Goal: Complete application form: Complete application form

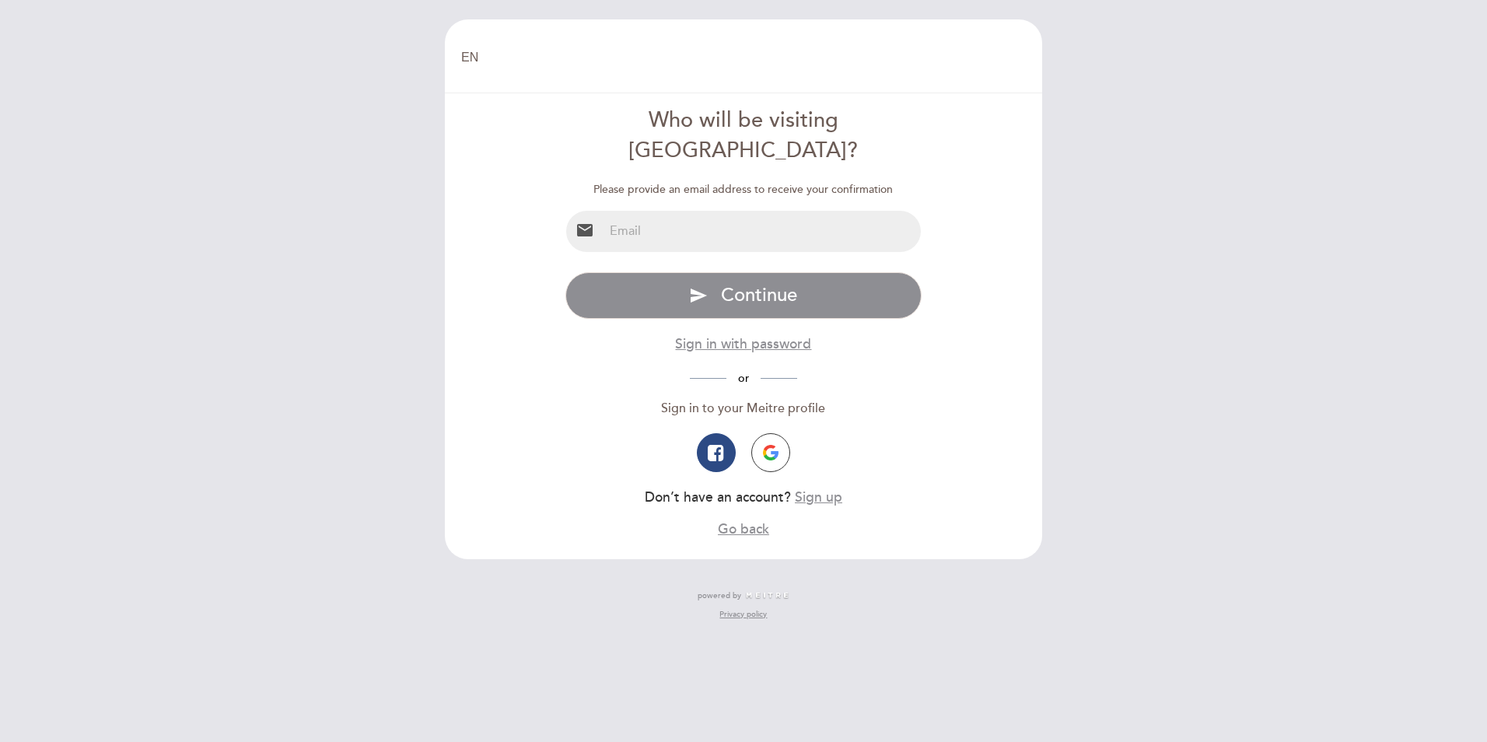
click at [674, 211] on input "email" at bounding box center [763, 231] width 318 height 41
type input "[EMAIL_ADDRESS][DOMAIN_NAME]"
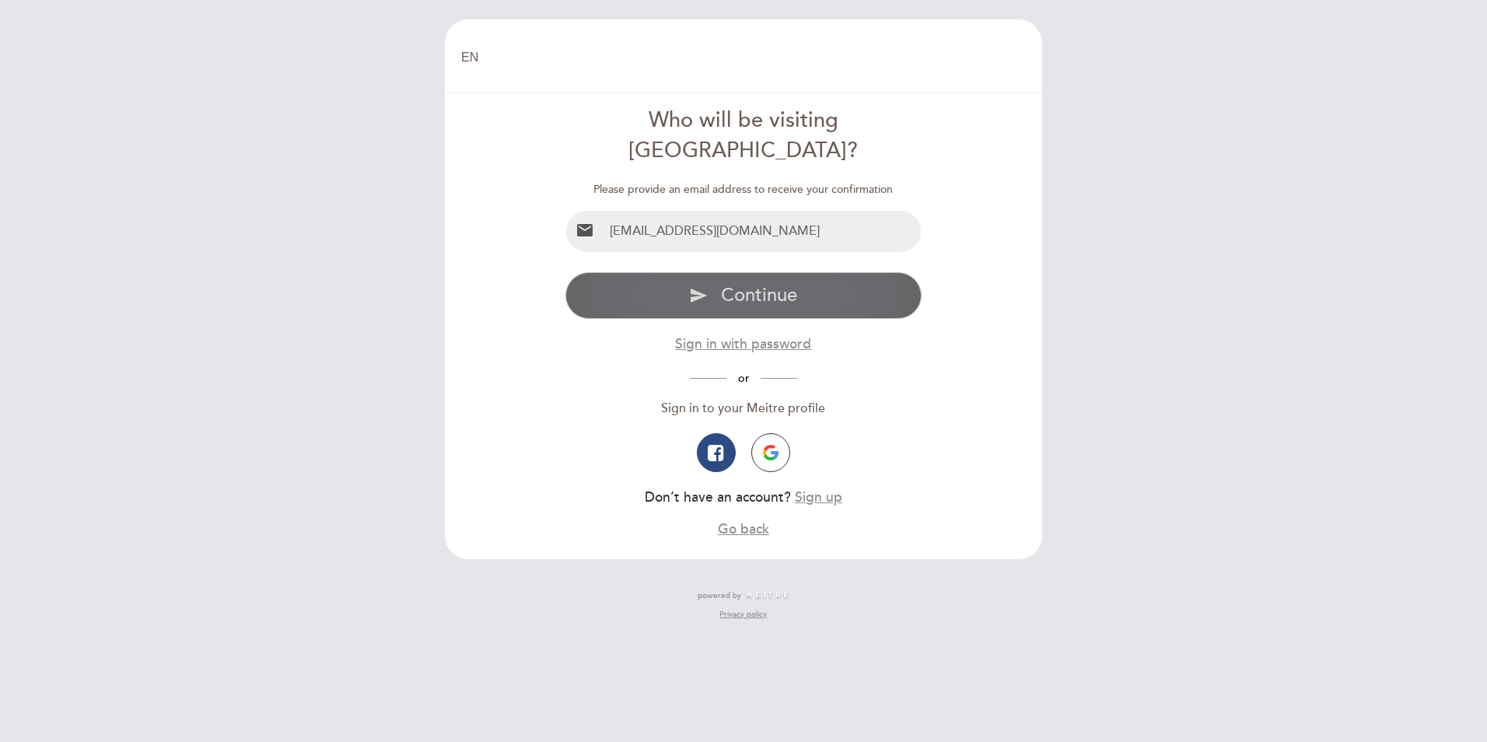
click at [718, 272] on button "send Continue" at bounding box center [743, 295] width 357 height 47
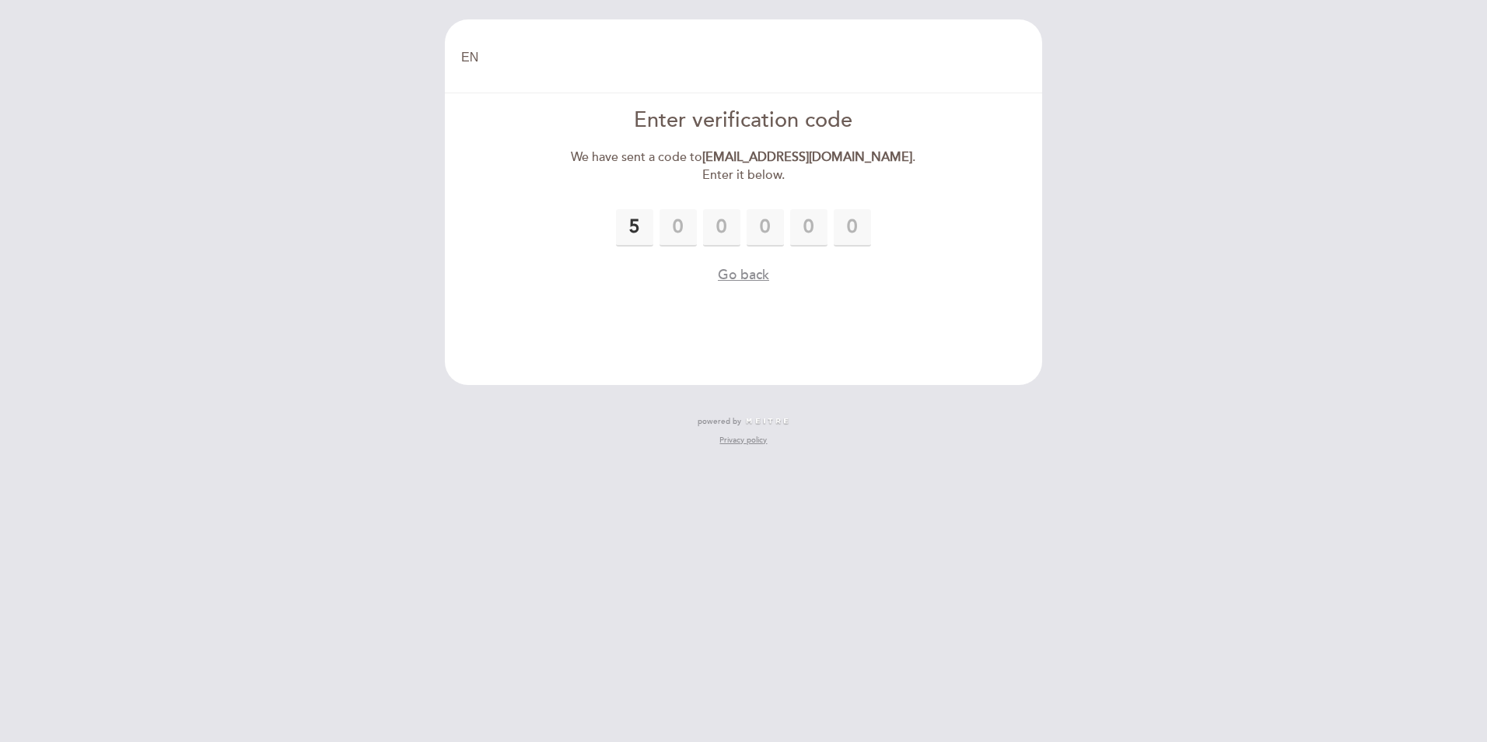
type input "5"
type input "9"
type input "7"
type input "1"
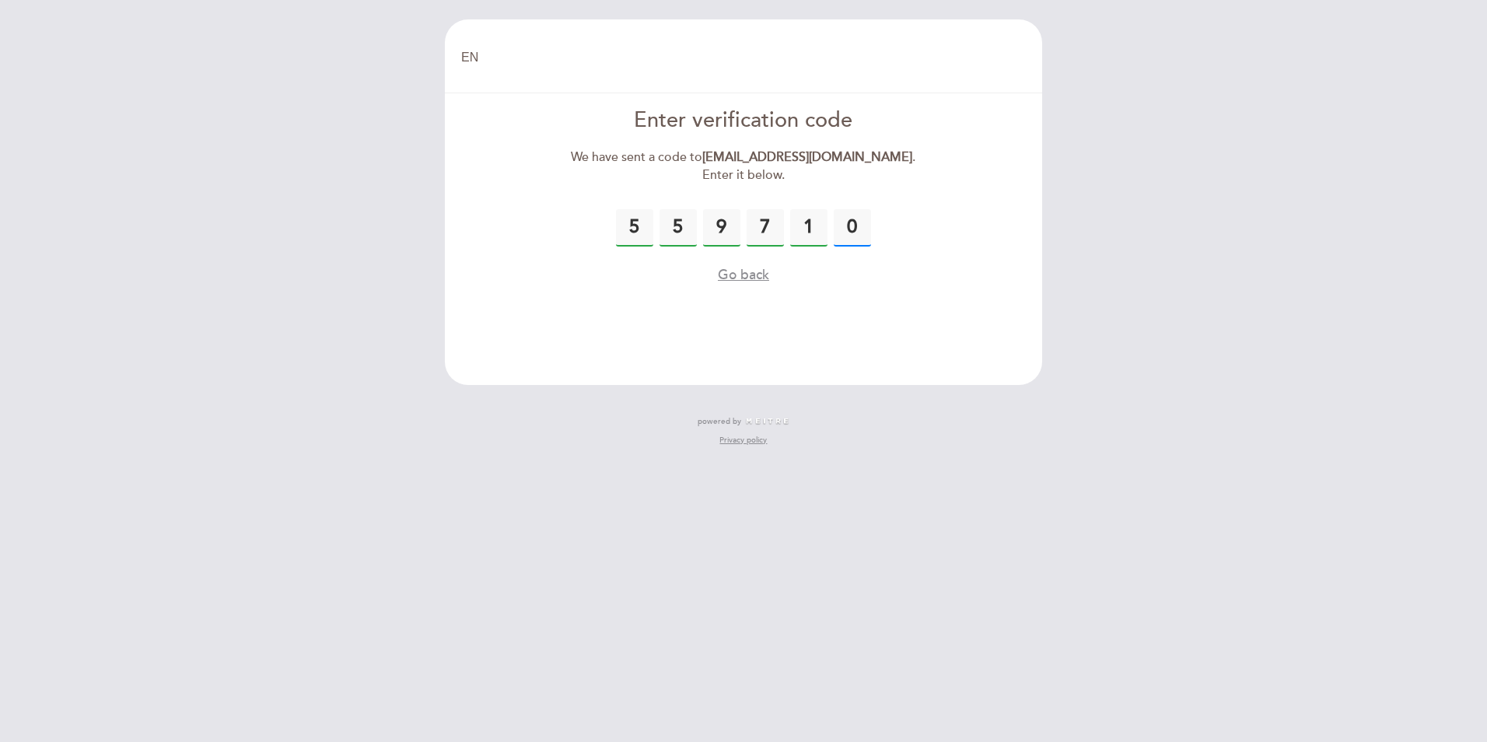
type input "0"
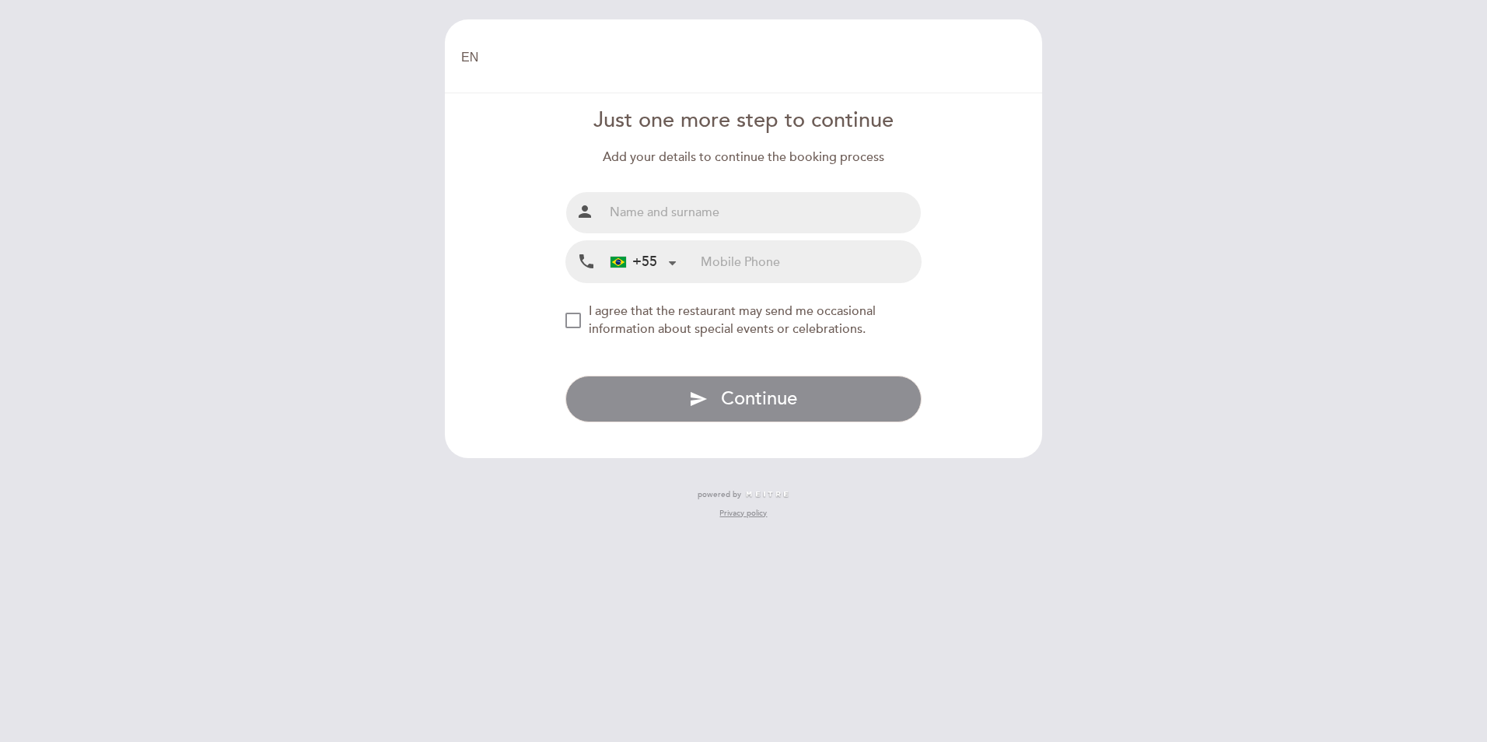
click at [680, 222] on input "text" at bounding box center [763, 212] width 318 height 41
type input "[PERSON_NAME] [PERSON_NAME]"
click at [733, 264] on input "tel" at bounding box center [811, 261] width 220 height 41
type input "21981126143"
click at [581, 321] on div "NEW_MODAL_AGREE_RESTAURANT_SEND_OCCASIONAL_INFO" at bounding box center [573, 321] width 16 height 16
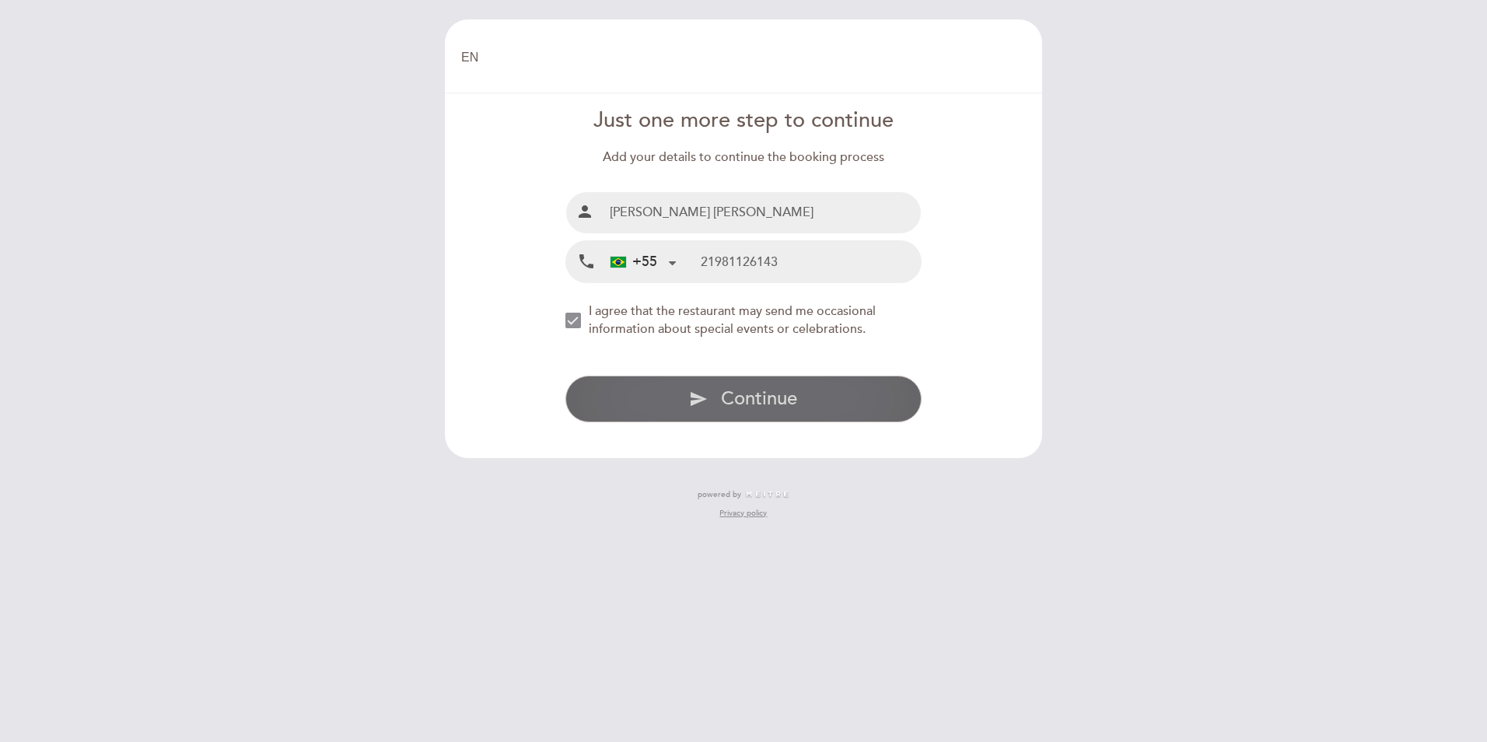
click at [723, 404] on span "Continue" at bounding box center [759, 398] width 76 height 23
